Goal: Navigation & Orientation: Find specific page/section

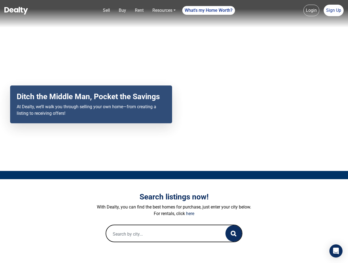
click at [174, 131] on div "Your browser does not support the video tag. Ditch the Middle Man, Pocket the S…" at bounding box center [174, 85] width 348 height 171
click at [106, 10] on link "Sell" at bounding box center [106, 10] width 11 height 11
click at [122, 10] on link "Buy" at bounding box center [123, 10] width 12 height 11
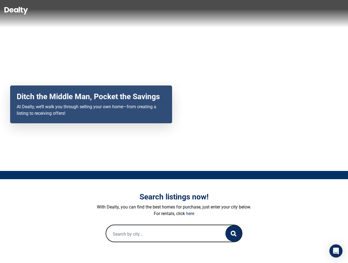
click at [139, 10] on link "Rent" at bounding box center [139, 10] width 13 height 11
click at [164, 10] on link "Resources" at bounding box center [164, 10] width 28 height 11
click at [209, 10] on link "What's my Home Worth?" at bounding box center [208, 10] width 53 height 9
click at [312, 10] on link "Login" at bounding box center [312, 10] width 16 height 11
click at [334, 10] on nav "Sell Buy Rent Resources Loan Calculator Loan Options Find an agent What's my Ho…" at bounding box center [174, 13] width 348 height 27
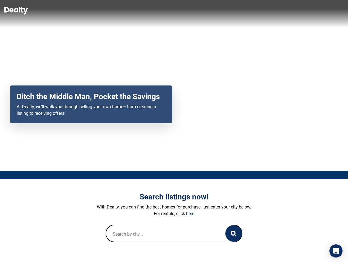
click at [234, 233] on icon "button" at bounding box center [234, 234] width 6 height 6
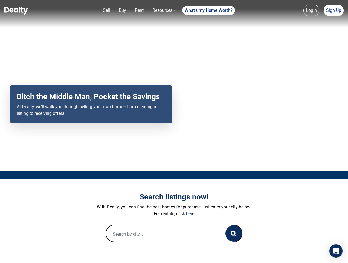
click at [336, 251] on icon "Open Intercom Messenger" at bounding box center [336, 250] width 6 height 7
